Goal: Task Accomplishment & Management: Complete application form

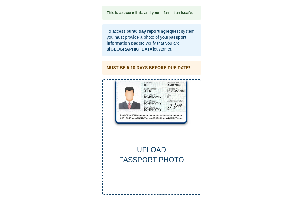
click at [163, 105] on div "UPLOAD PASSPORT PHOTO" at bounding box center [151, 137] width 99 height 116
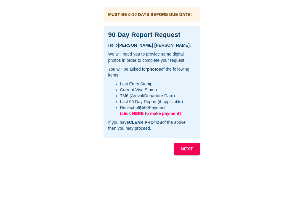
click at [187, 149] on b "NEXT" at bounding box center [187, 149] width 12 height 8
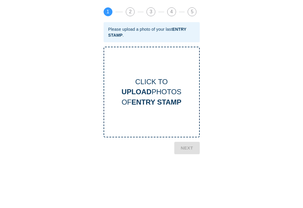
click at [149, 83] on div "CLICK TO UPLOAD PHOTOS OF ENTRY STAMP" at bounding box center [151, 92] width 95 height 30
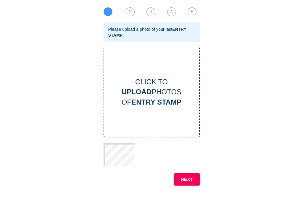
click at [190, 180] on b "NEXT" at bounding box center [187, 180] width 12 height 8
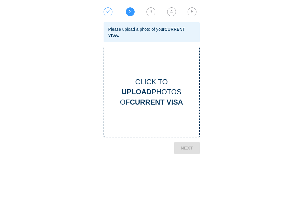
click at [152, 85] on div "CLICK TO UPLOAD PHOTOS OF CURRENT VISA" at bounding box center [151, 92] width 95 height 30
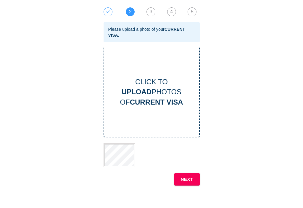
click at [191, 181] on b "NEXT" at bounding box center [187, 180] width 12 height 8
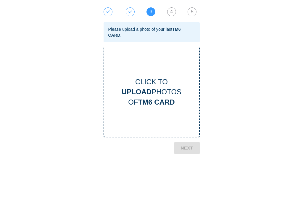
click at [148, 97] on div "CLICK TO UPLOAD PHOTOS OF TM6 CARD" at bounding box center [151, 92] width 95 height 30
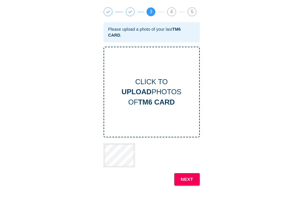
click at [189, 180] on b "NEXT" at bounding box center [187, 180] width 12 height 8
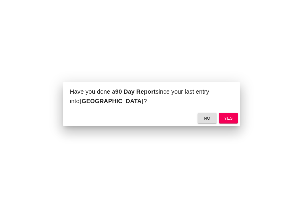
click at [230, 116] on span "yes" at bounding box center [227, 118] width 9 height 7
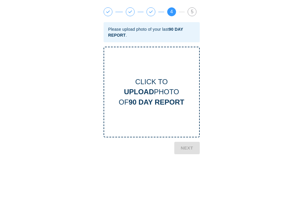
click at [152, 96] on div "CLICK TO UPLOAD PHOTO OF 90 DAY REPORT" at bounding box center [151, 92] width 95 height 30
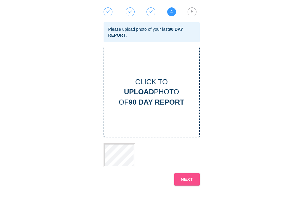
click at [188, 180] on b "NEXT" at bounding box center [187, 180] width 12 height 8
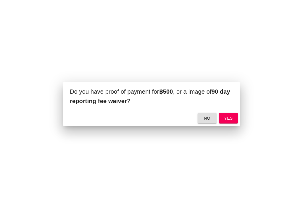
click at [233, 116] on span "yes" at bounding box center [227, 118] width 9 height 7
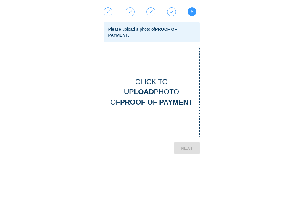
click at [154, 103] on b "PROOF OF PAYMENT" at bounding box center [156, 102] width 72 height 8
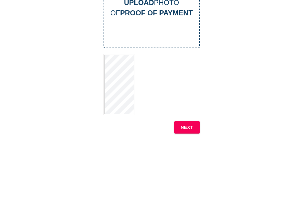
scroll to position [84, 0]
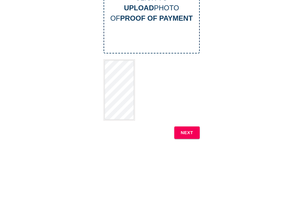
click at [186, 134] on b "NEXT" at bounding box center [187, 133] width 12 height 8
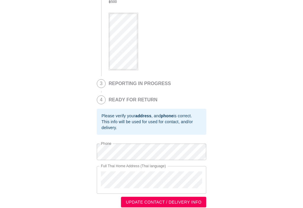
scroll to position [44, 0]
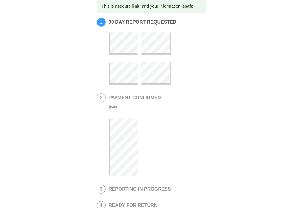
scroll to position [7, 0]
